Goal: Task Accomplishment & Management: Manage account settings

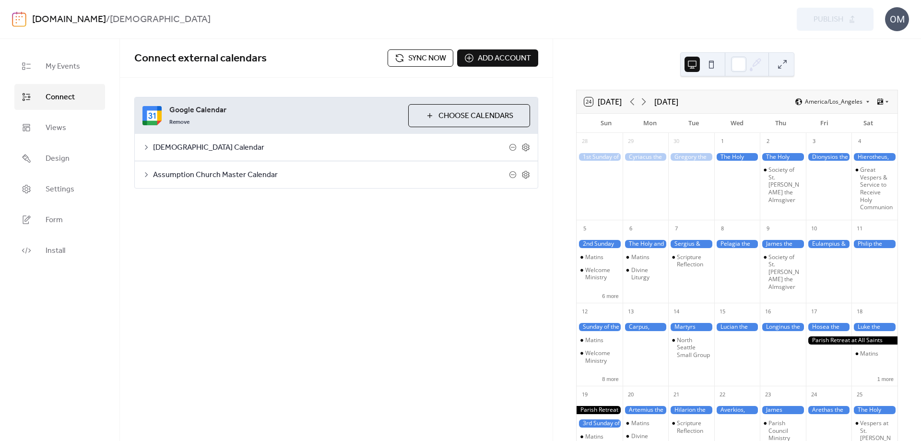
click at [426, 57] on span "Sync now" at bounding box center [427, 59] width 38 height 12
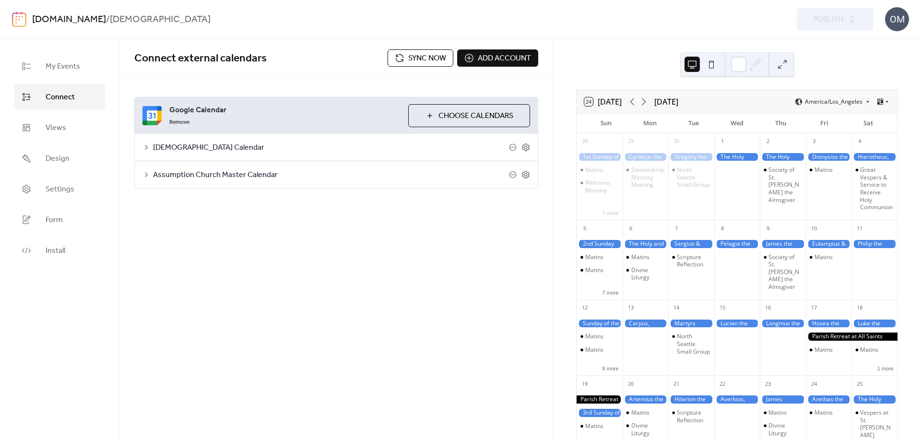
click at [893, 16] on div "OM" at bounding box center [897, 19] width 24 height 24
click at [303, 16] on div "[DOMAIN_NAME] / [DEMOGRAPHIC_DATA]" at bounding box center [266, 20] width 469 height 18
click at [59, 189] on span "Settings" at bounding box center [60, 190] width 29 height 12
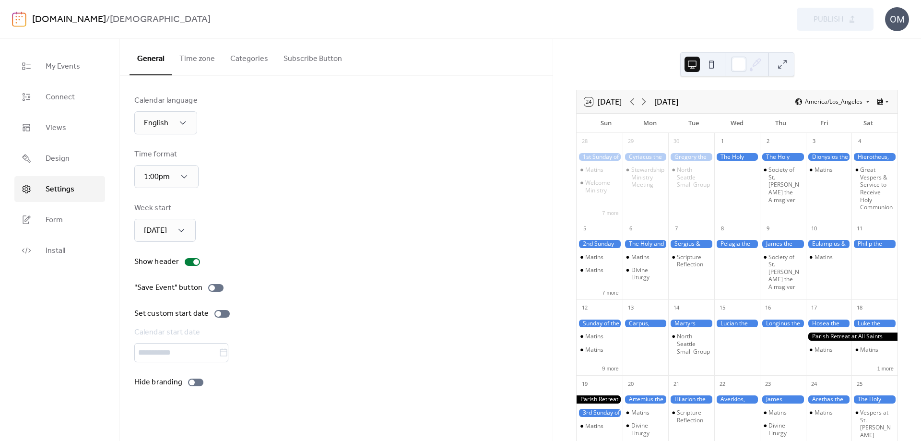
click at [183, 353] on div at bounding box center [336, 352] width 404 height 19
click at [215, 315] on div at bounding box center [218, 314] width 6 height 6
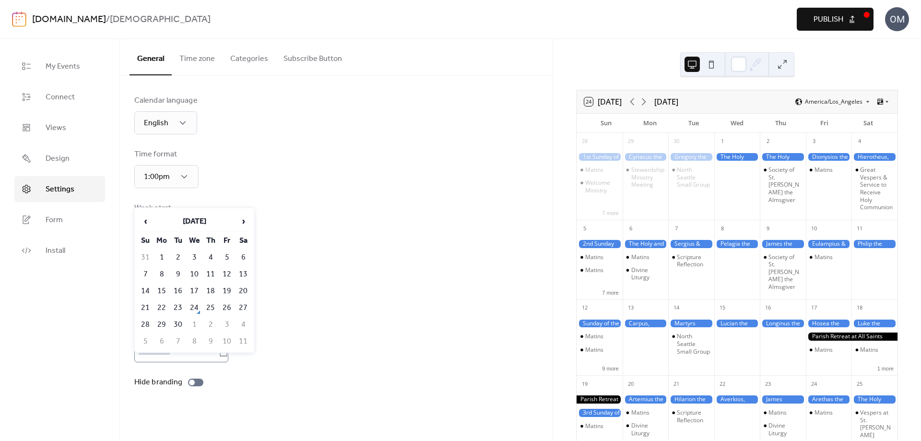
click at [228, 354] on icon at bounding box center [224, 353] width 10 height 10
click at [219, 354] on input "text" at bounding box center [176, 352] width 84 height 19
click at [214, 297] on td "25" at bounding box center [210, 298] width 15 height 16
type input "*********"
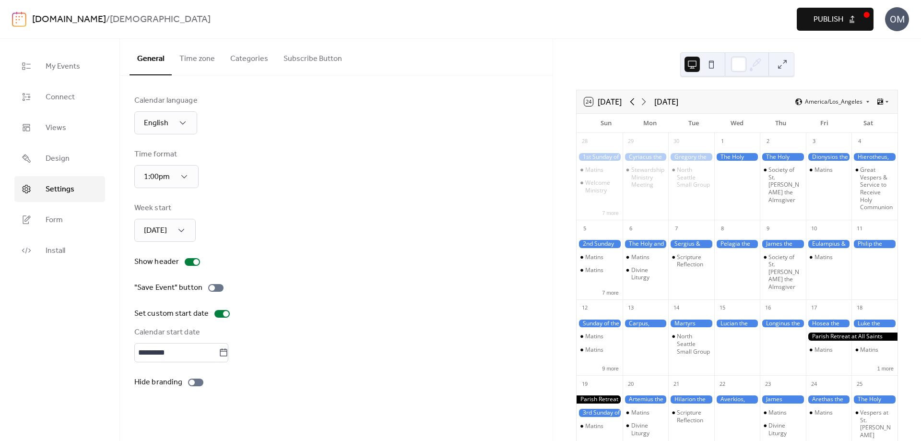
click at [633, 99] on icon at bounding box center [633, 102] width 12 height 12
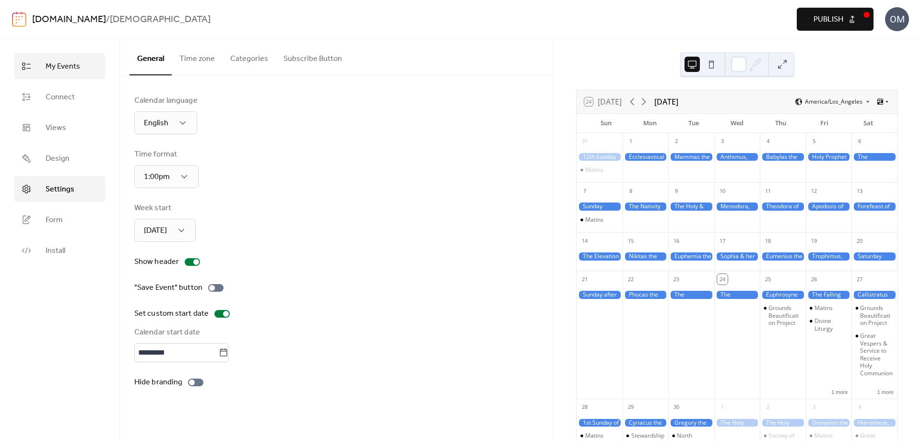
click at [67, 67] on span "My Events" at bounding box center [63, 67] width 35 height 12
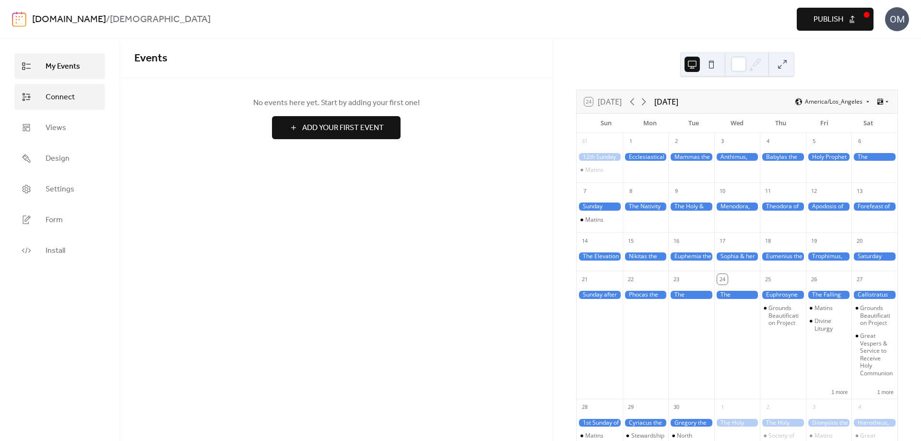
click at [62, 98] on span "Connect" at bounding box center [60, 98] width 29 height 12
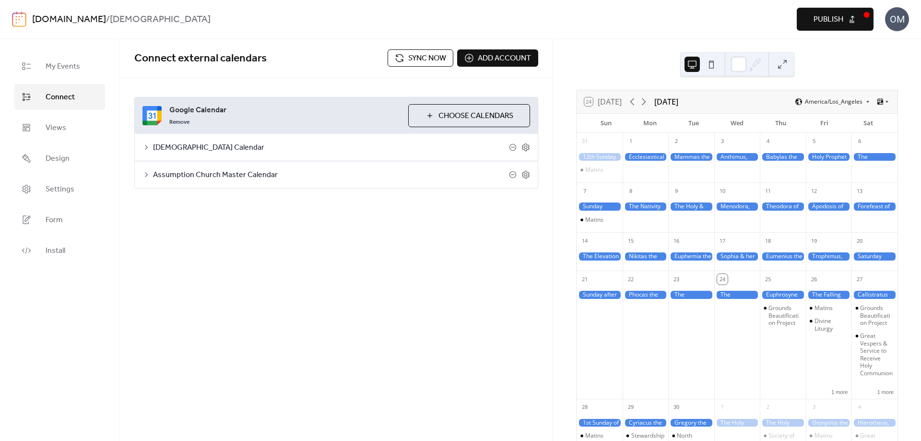
click at [825, 19] on span "Publish" at bounding box center [829, 20] width 30 height 12
